Goal: Feedback & Contribution: Leave review/rating

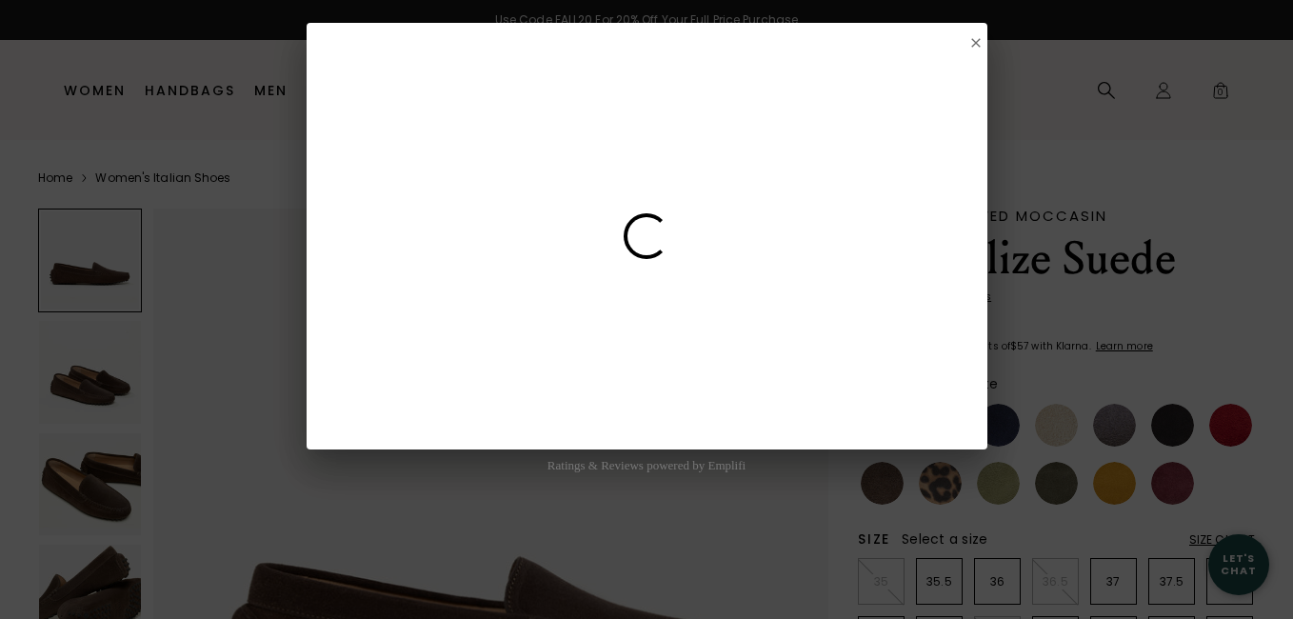
select select "2"
select select "US"
select select "AZ"
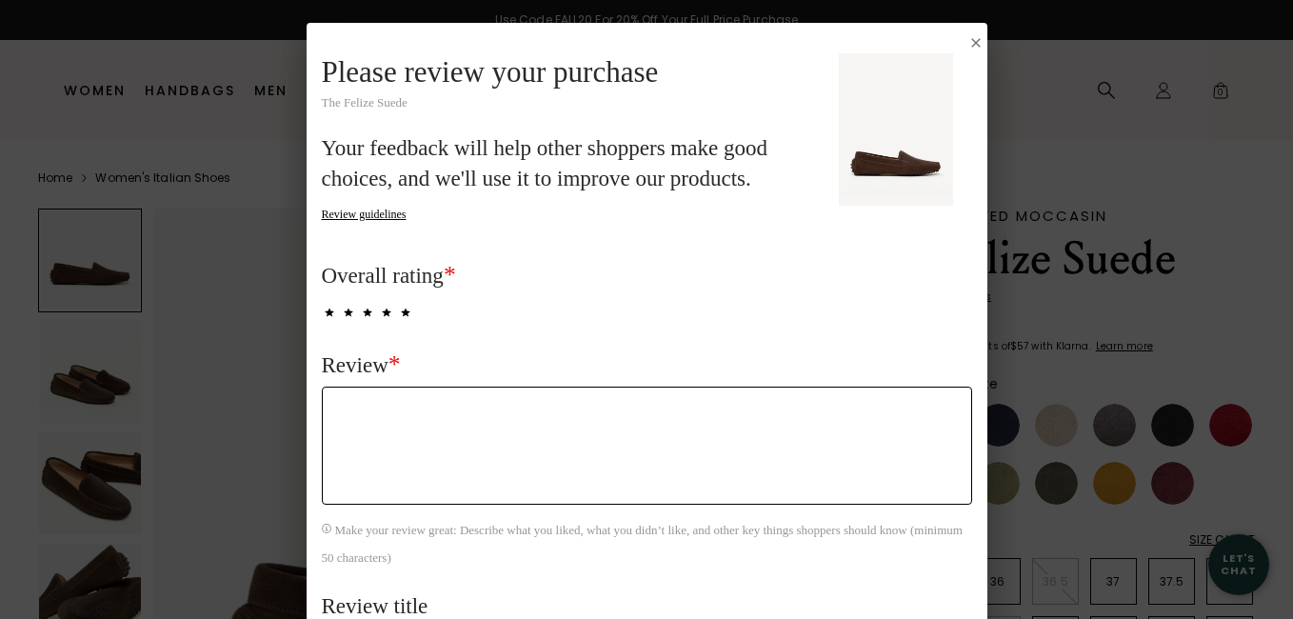
click at [373, 397] on textarea "Review *" at bounding box center [647, 446] width 651 height 118
type textarea "Love the chocolate [PERSON_NAME] suede. Always very comfortable and great to st…"
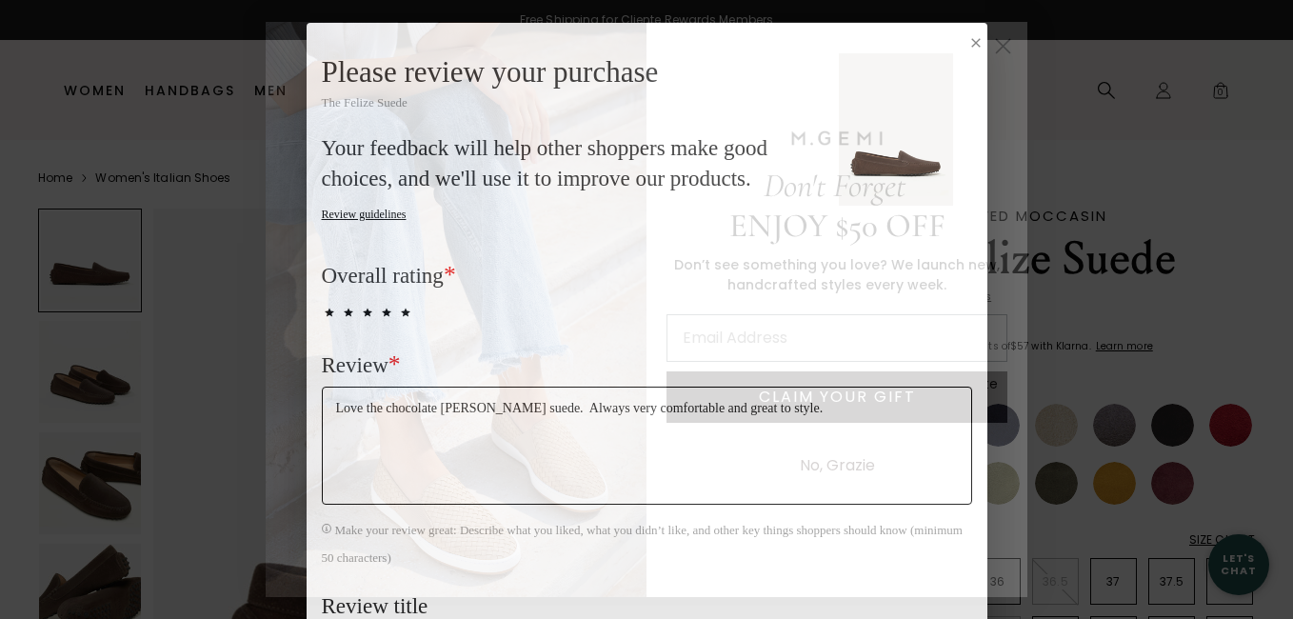
click at [1005, 40] on circle "Close dialog" at bounding box center [1003, 45] width 31 height 31
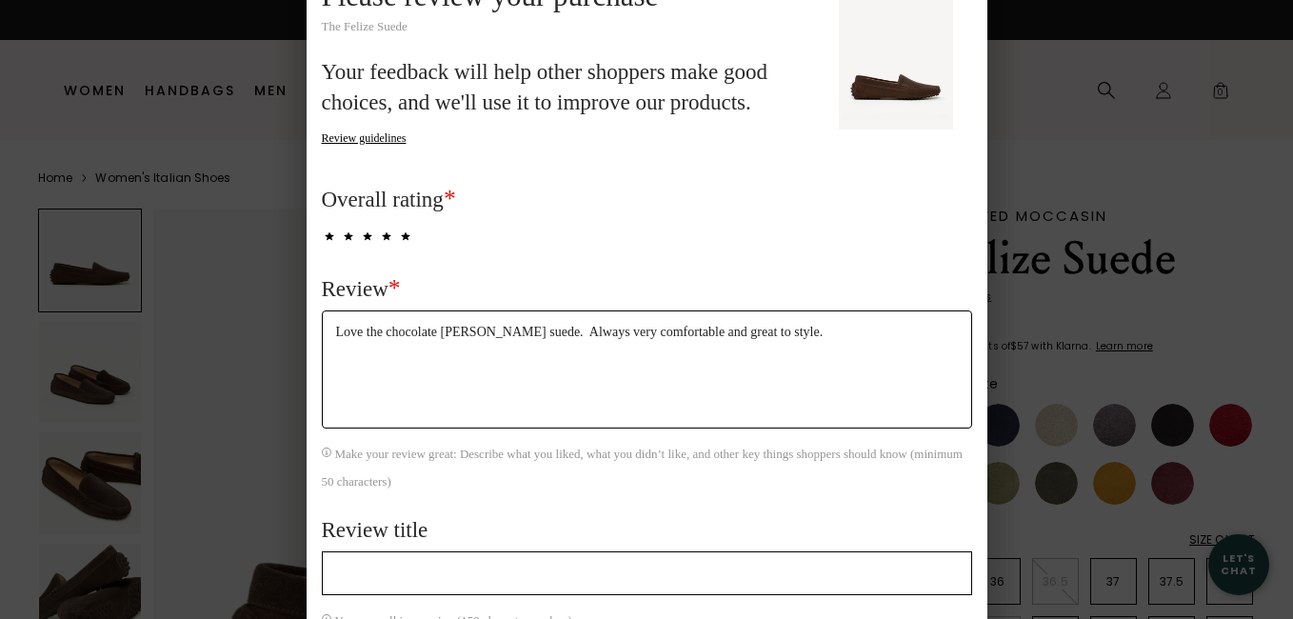
scroll to position [190, 0]
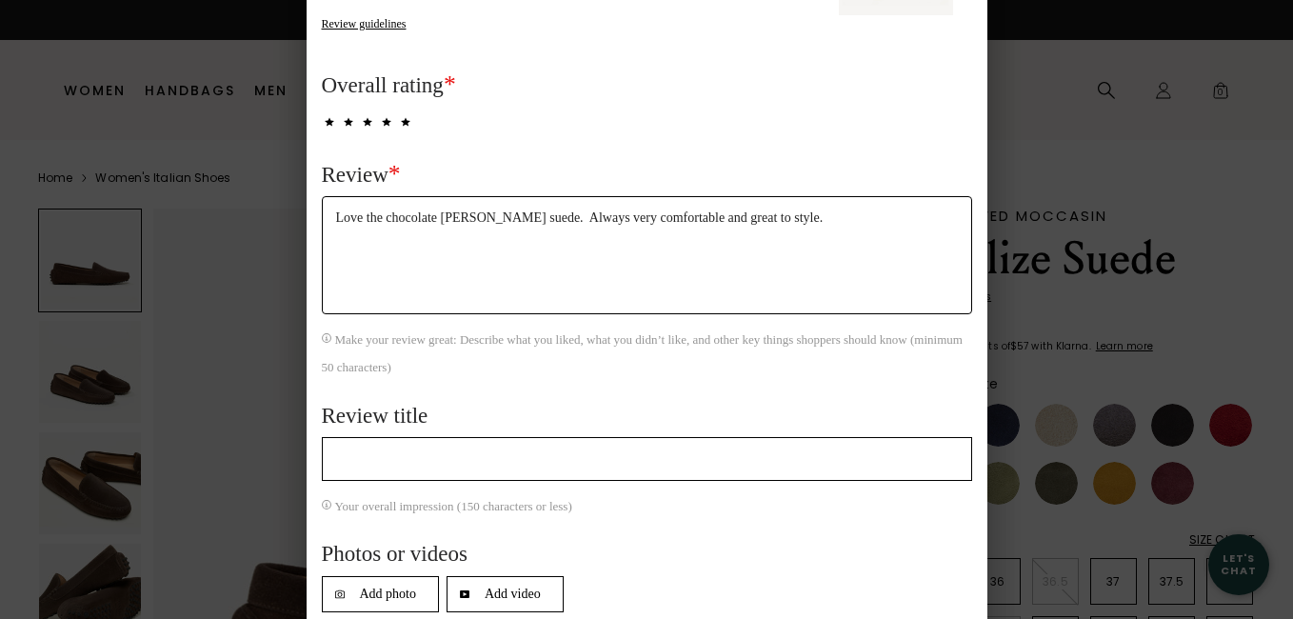
click at [353, 459] on input "Review title" at bounding box center [647, 459] width 651 height 44
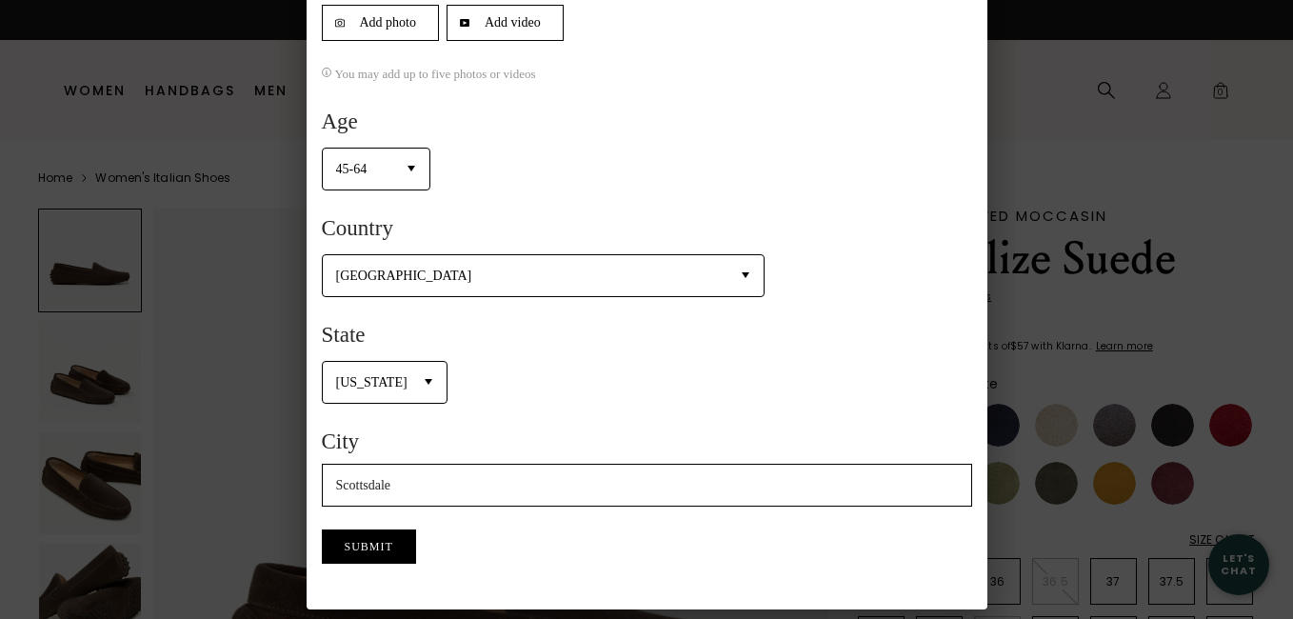
scroll to position [786, 0]
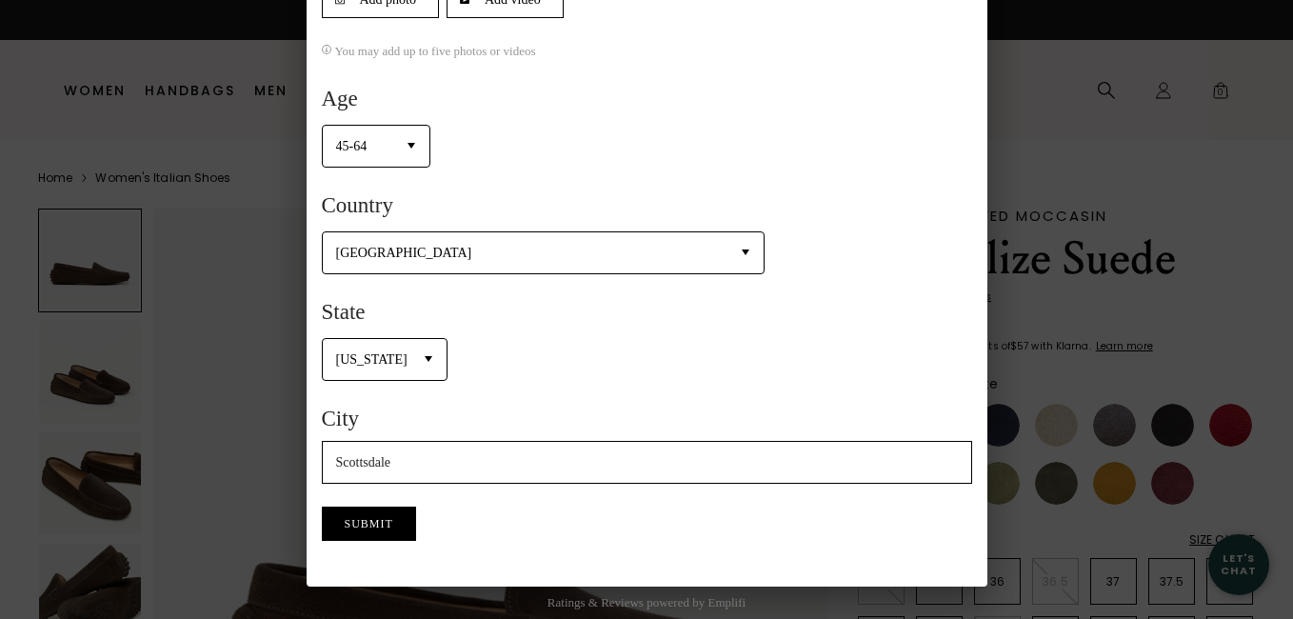
type input "Comfortable and great style"
click at [348, 529] on button "Submit" at bounding box center [369, 524] width 94 height 34
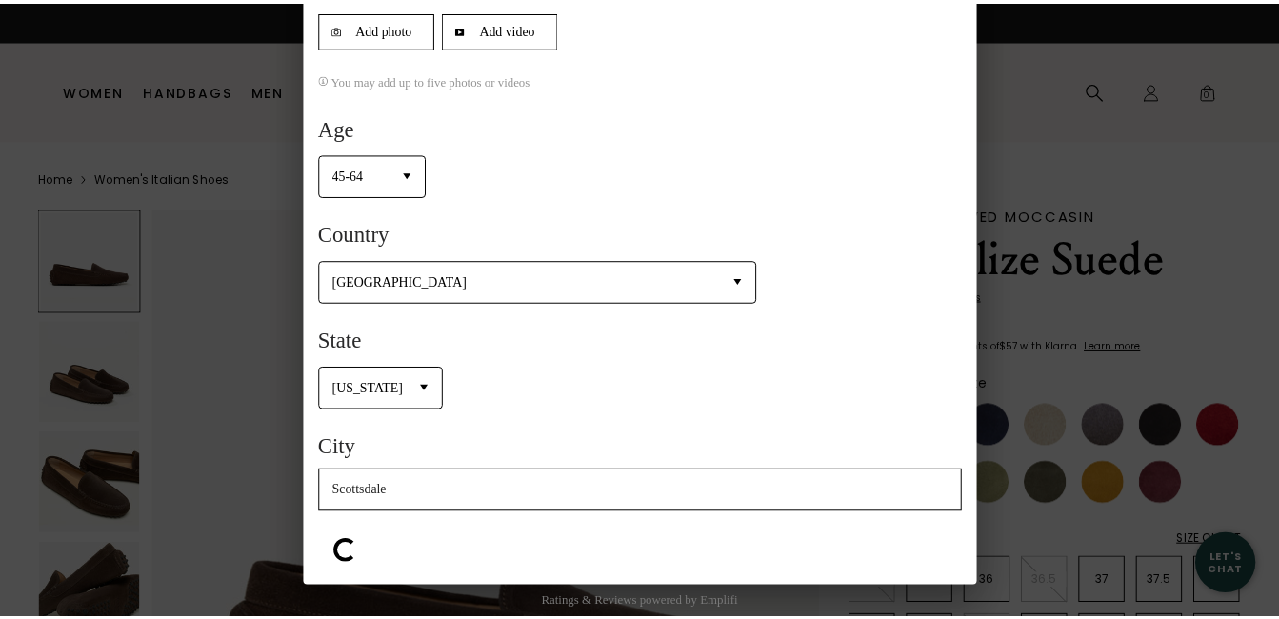
scroll to position [0, 0]
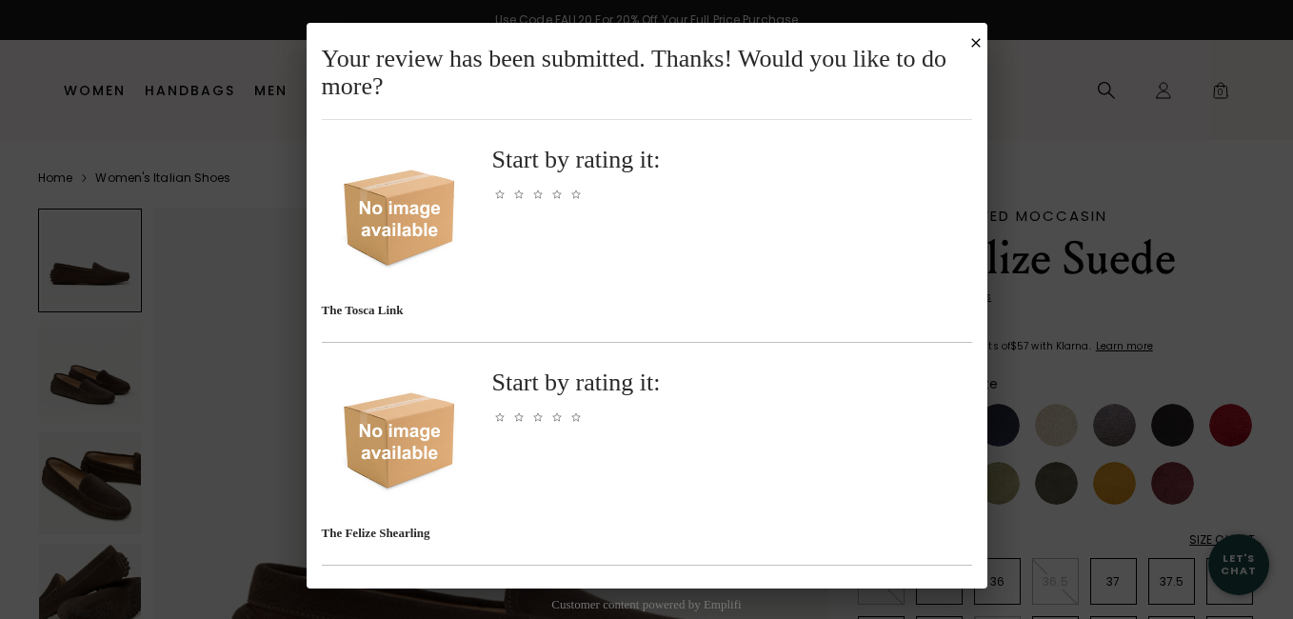
click at [971, 41] on icon "Close Submission Modal" at bounding box center [976, 43] width 10 height 10
